Goal: Transaction & Acquisition: Subscribe to service/newsletter

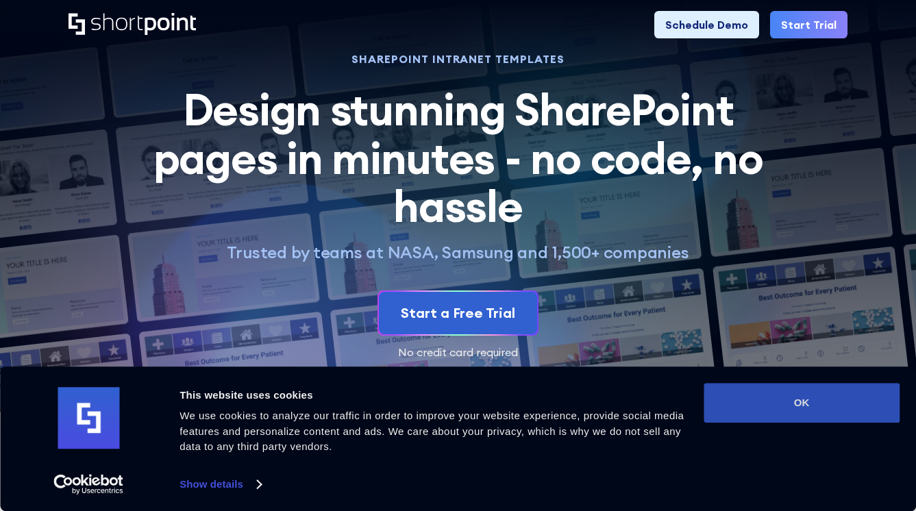
drag, startPoint x: 822, startPoint y: 415, endPoint x: 803, endPoint y: 407, distance: 20.6
click at [821, 415] on button "OK" at bounding box center [801, 403] width 196 height 40
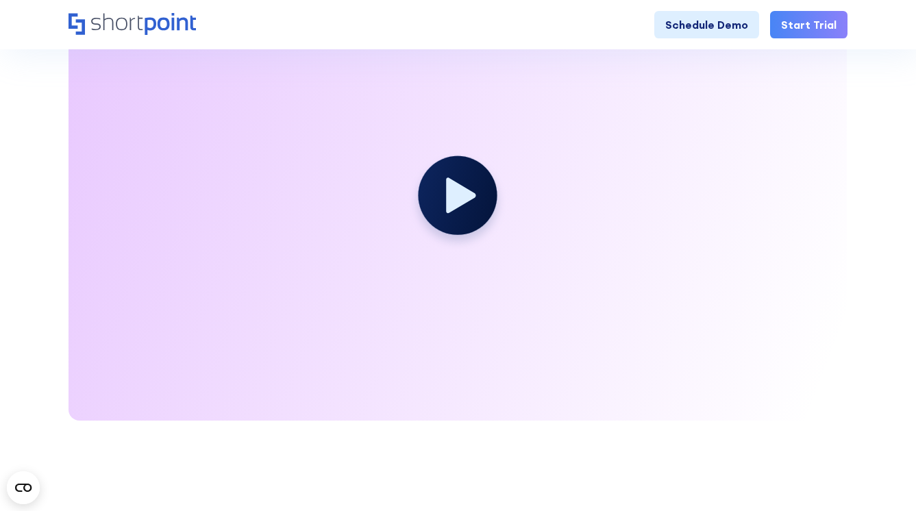
scroll to position [2080, 0]
click at [455, 210] on circle at bounding box center [457, 194] width 79 height 79
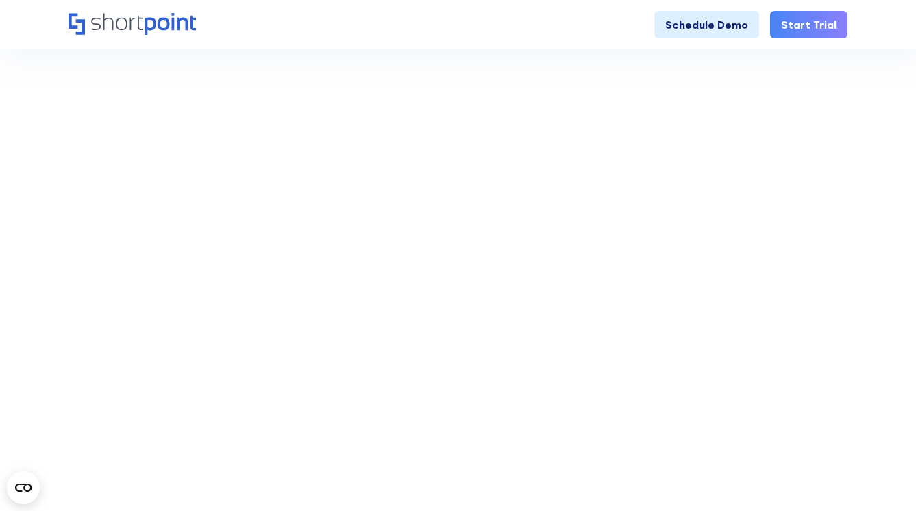
click at [807, 26] on link "Start Trial" at bounding box center [808, 24] width 77 height 27
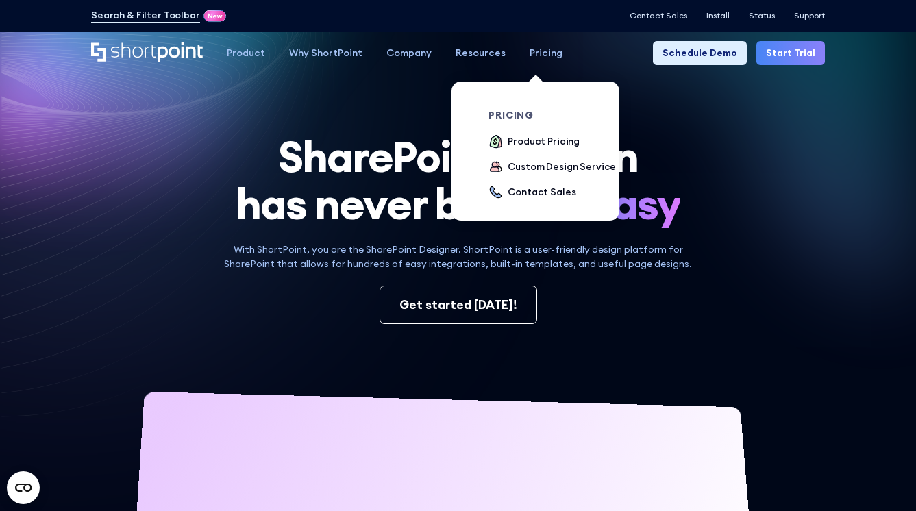
click at [529, 57] on div "Pricing" at bounding box center [545, 53] width 33 height 14
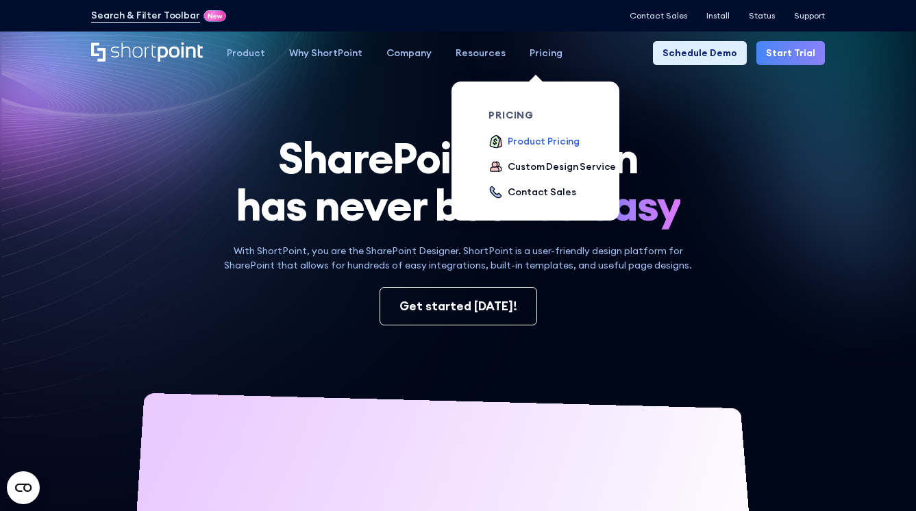
scroll to position [1, 1]
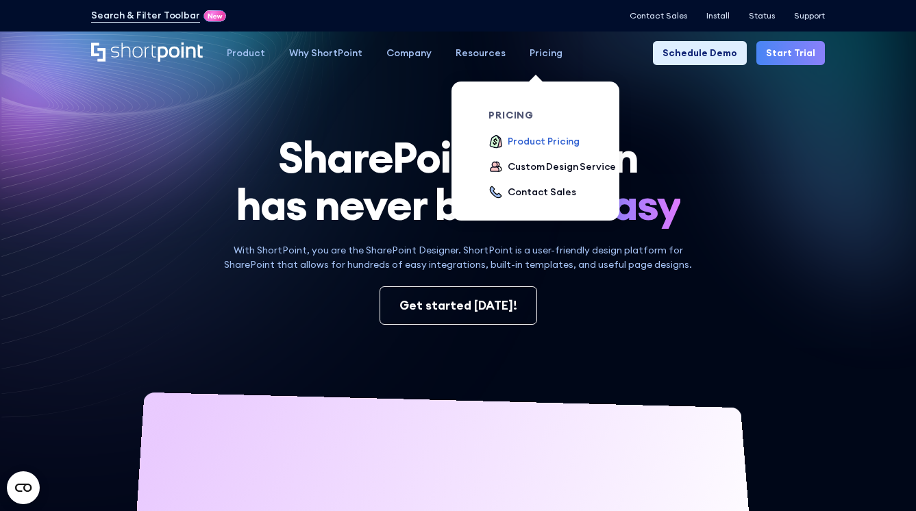
click at [517, 138] on div "Product Pricing" at bounding box center [543, 141] width 72 height 14
